Goal: Contribute content: Add original content to the website for others to see

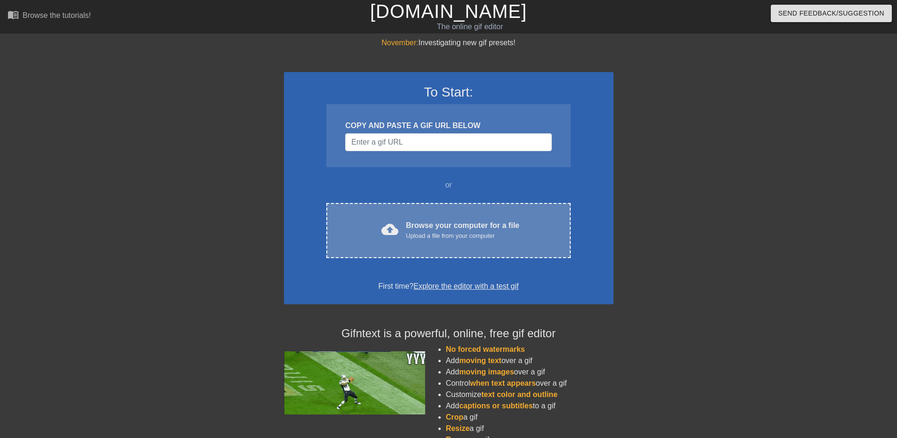
click at [435, 217] on div "cloud_upload Browse your computer for a file Upload a file from your computer C…" at bounding box center [448, 230] width 244 height 55
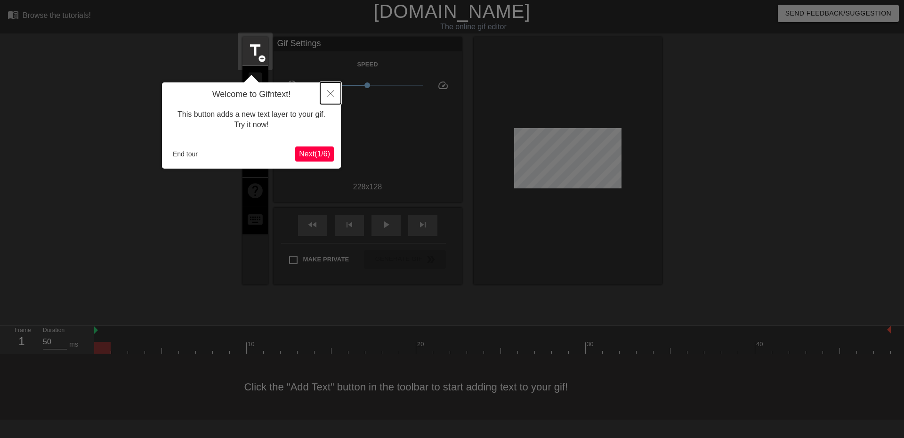
click at [325, 91] on button "Close" at bounding box center [330, 93] width 21 height 22
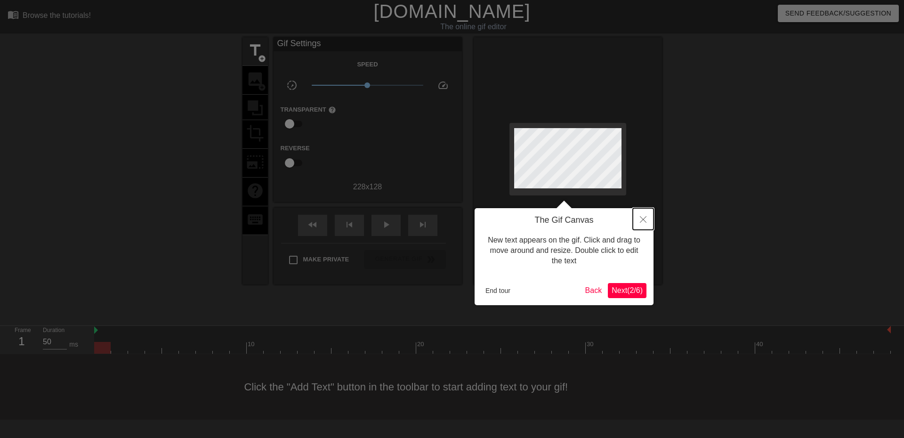
click at [640, 219] on icon "Close" at bounding box center [643, 219] width 7 height 7
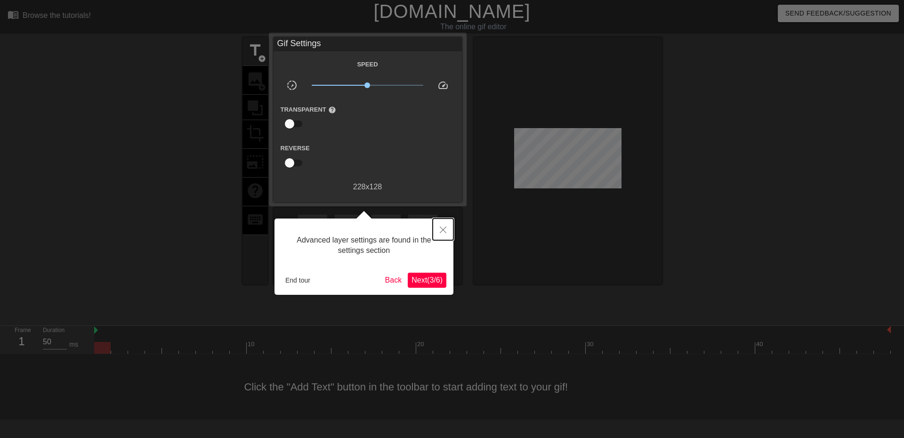
click at [441, 227] on icon "Close" at bounding box center [443, 229] width 7 height 7
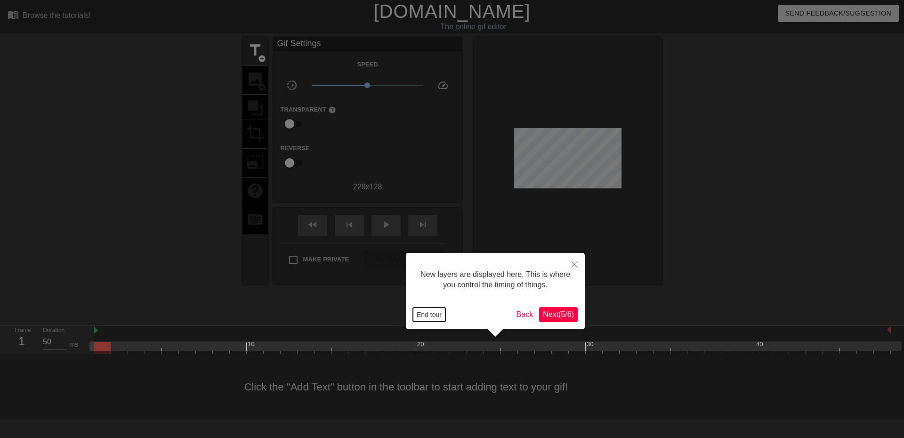
click at [432, 313] on button "End tour" at bounding box center [429, 314] width 32 height 14
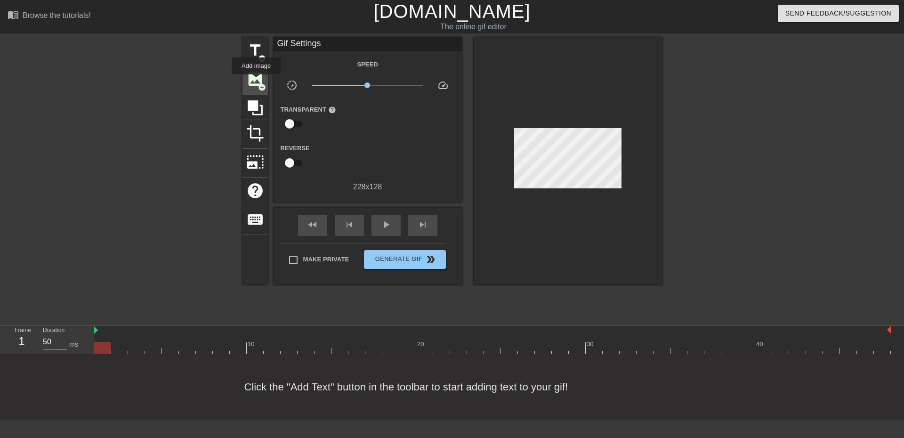
click at [257, 81] on span "image" at bounding box center [255, 79] width 18 height 18
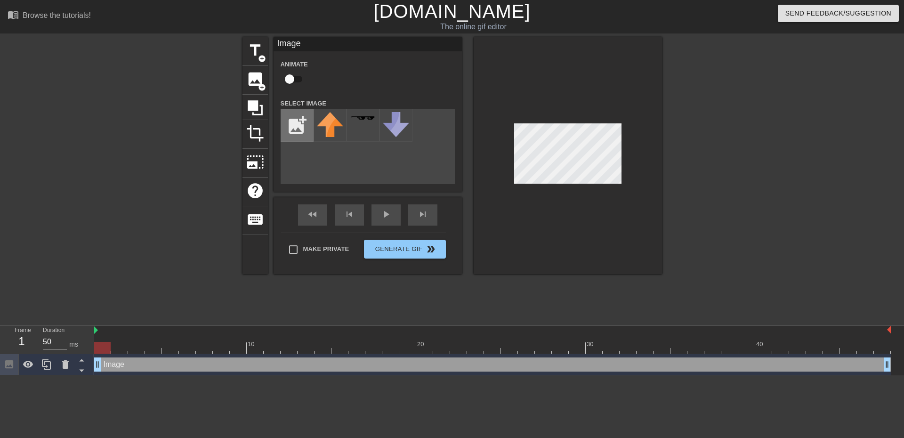
click at [296, 127] on input "file" at bounding box center [297, 125] width 32 height 32
type input "C:\fakepath\images.jfif"
click at [321, 124] on img at bounding box center [330, 125] width 26 height 26
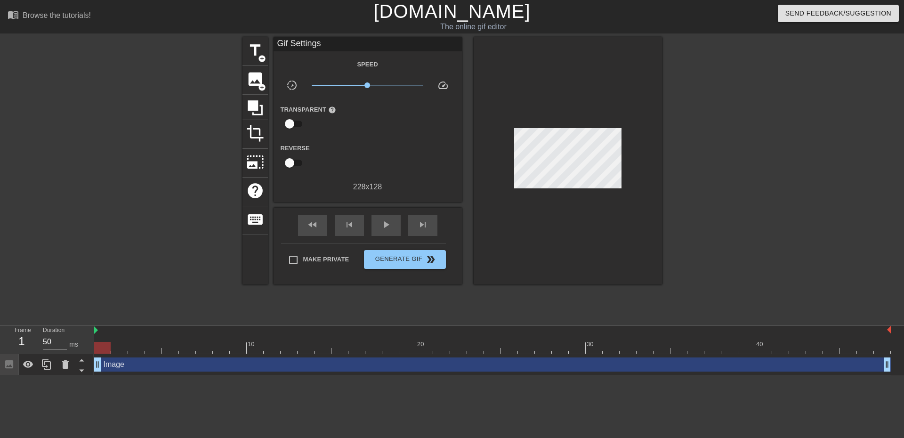
click at [659, 136] on div at bounding box center [568, 160] width 188 height 247
click at [638, 95] on div at bounding box center [568, 160] width 188 height 247
click at [257, 83] on span "image" at bounding box center [255, 79] width 18 height 18
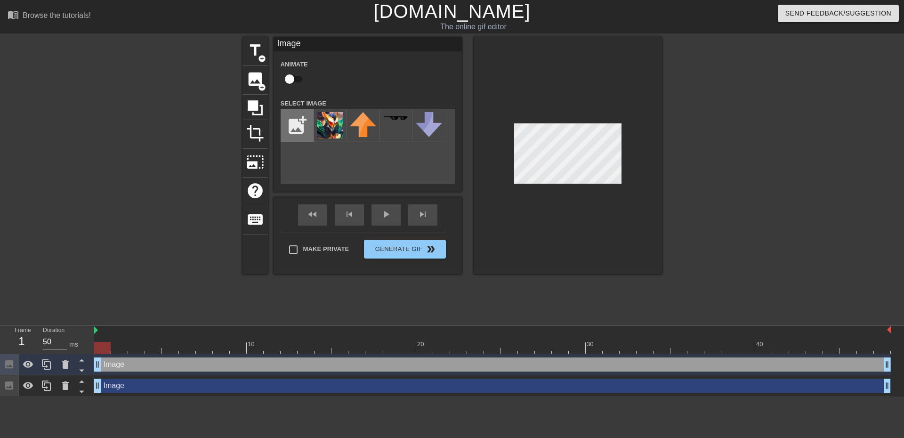
click at [292, 129] on input "file" at bounding box center [297, 125] width 32 height 32
type input "C:\fakepath\images (1).jfif"
click at [332, 121] on img at bounding box center [330, 125] width 26 height 26
click at [539, 122] on div at bounding box center [568, 155] width 188 height 237
click at [611, 106] on div at bounding box center [568, 155] width 188 height 237
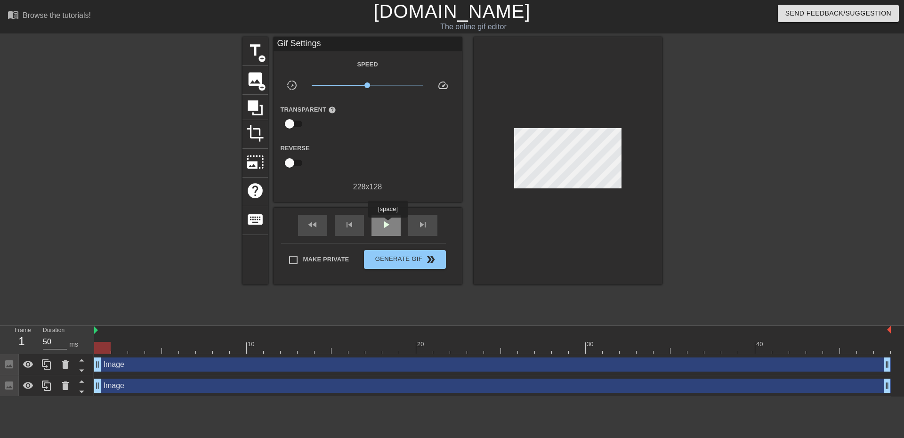
click at [387, 224] on span "play_arrow" at bounding box center [385, 224] width 11 height 11
click at [386, 224] on span "pause" at bounding box center [385, 224] width 11 height 11
click at [389, 226] on span "play_arrow" at bounding box center [385, 224] width 11 height 11
click at [390, 226] on span "pause" at bounding box center [385, 224] width 11 height 11
click at [390, 226] on span "play_arrow" at bounding box center [385, 224] width 11 height 11
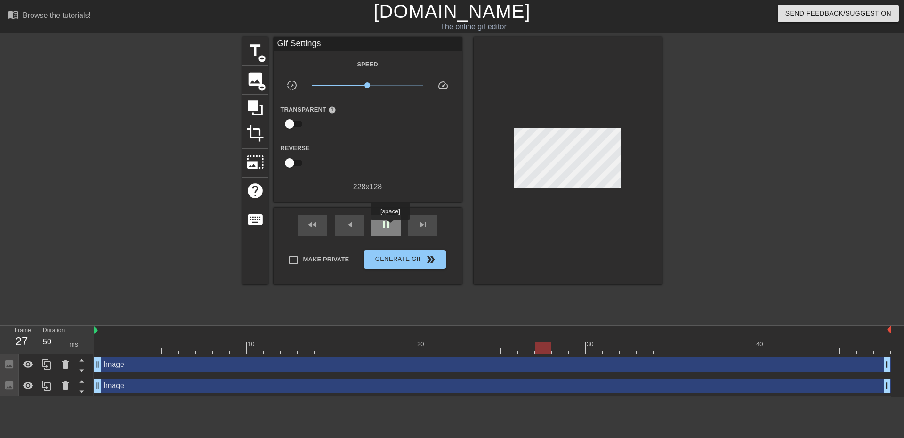
click at [390, 226] on span "pause" at bounding box center [385, 224] width 11 height 11
click at [390, 226] on span "play_arrow" at bounding box center [385, 224] width 11 height 11
click at [345, 225] on span "skip_previous" at bounding box center [349, 224] width 11 height 11
click at [393, 218] on div "pause" at bounding box center [385, 225] width 29 height 21
click at [352, 225] on span "skip_previous" at bounding box center [349, 224] width 11 height 11
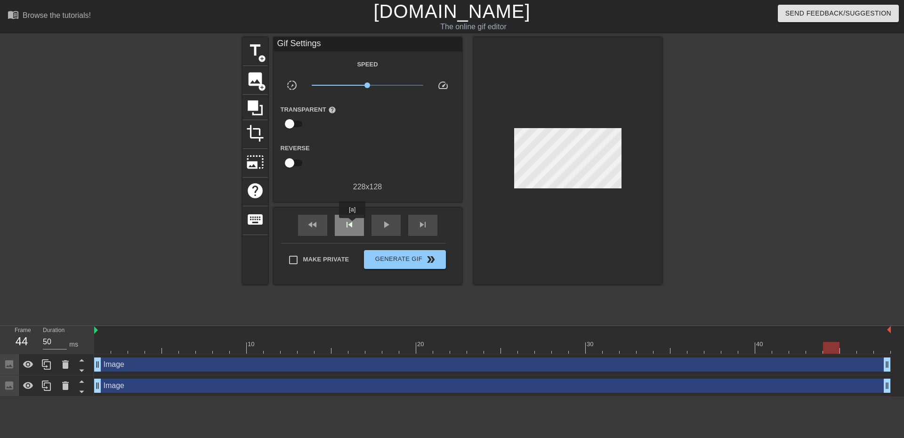
click at [352, 225] on span "skip_previous" at bounding box center [349, 224] width 11 height 11
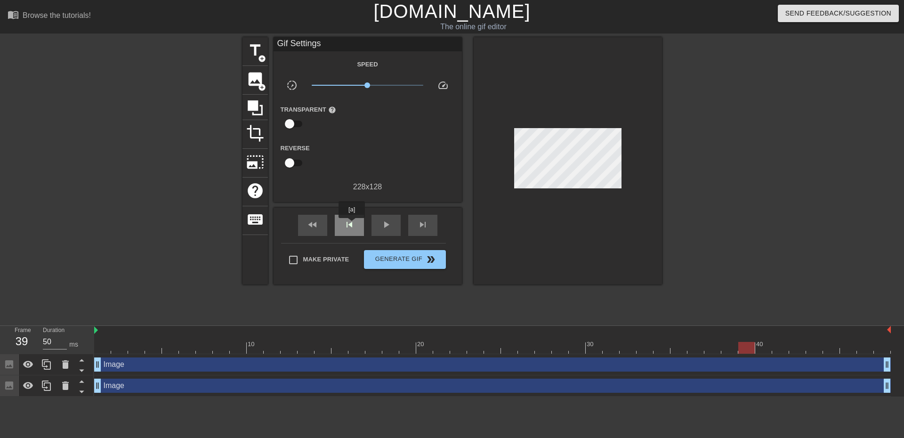
click at [352, 225] on span "skip_previous" at bounding box center [349, 224] width 11 height 11
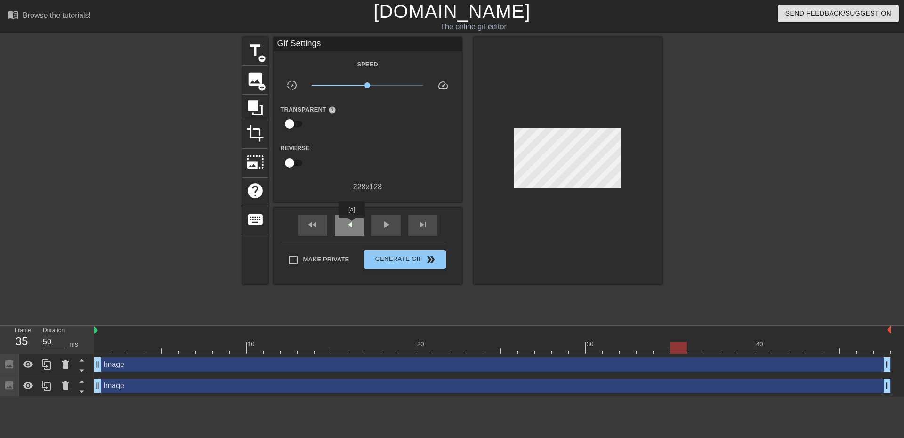
click at [352, 225] on span "skip_previous" at bounding box center [349, 224] width 11 height 11
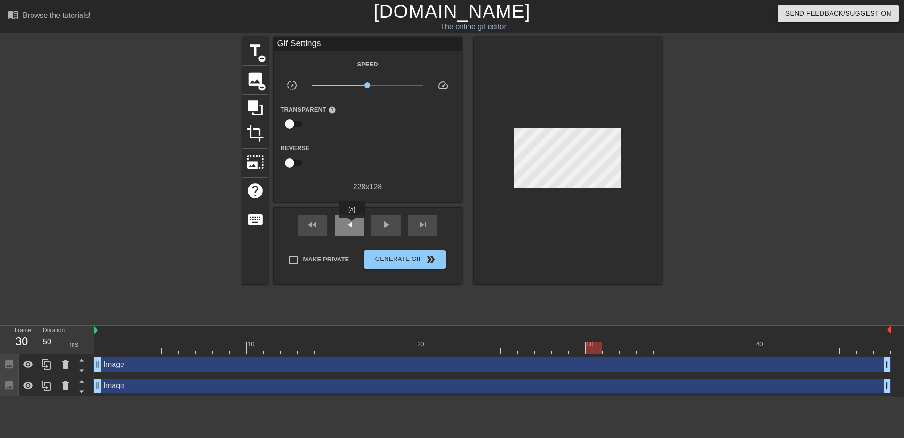
click at [352, 225] on span "skip_previous" at bounding box center [349, 224] width 11 height 11
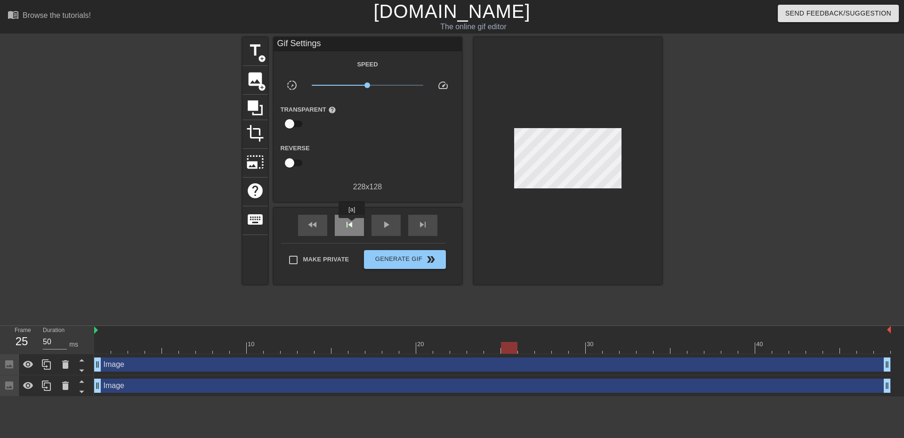
click at [352, 225] on span "skip_previous" at bounding box center [349, 224] width 11 height 11
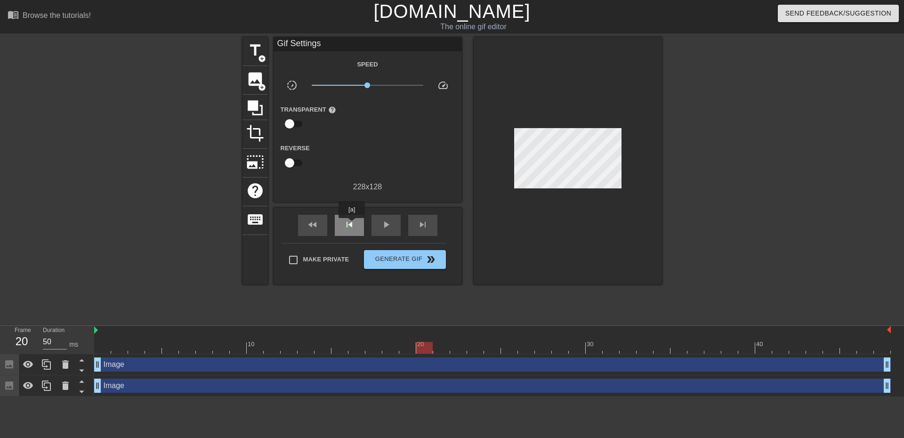
click at [352, 225] on span "skip_previous" at bounding box center [349, 224] width 11 height 11
click at [299, 222] on div "fast_rewind" at bounding box center [312, 225] width 29 height 21
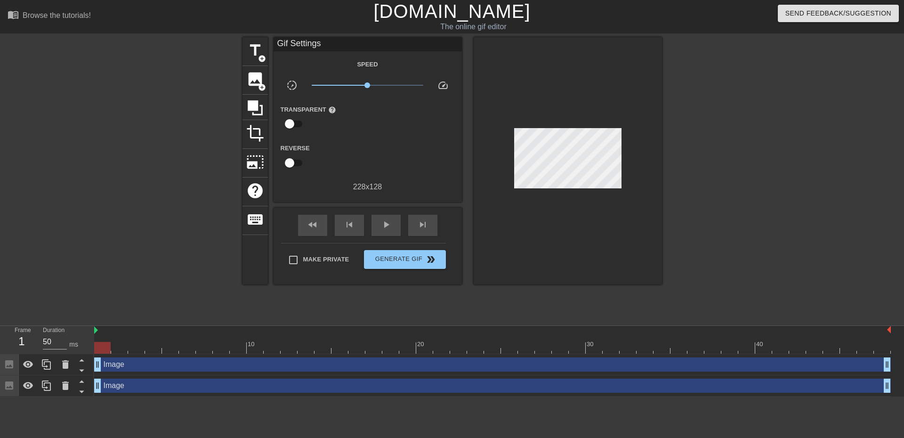
click at [748, 247] on div at bounding box center [743, 178] width 141 height 282
